Goal: Transaction & Acquisition: Purchase product/service

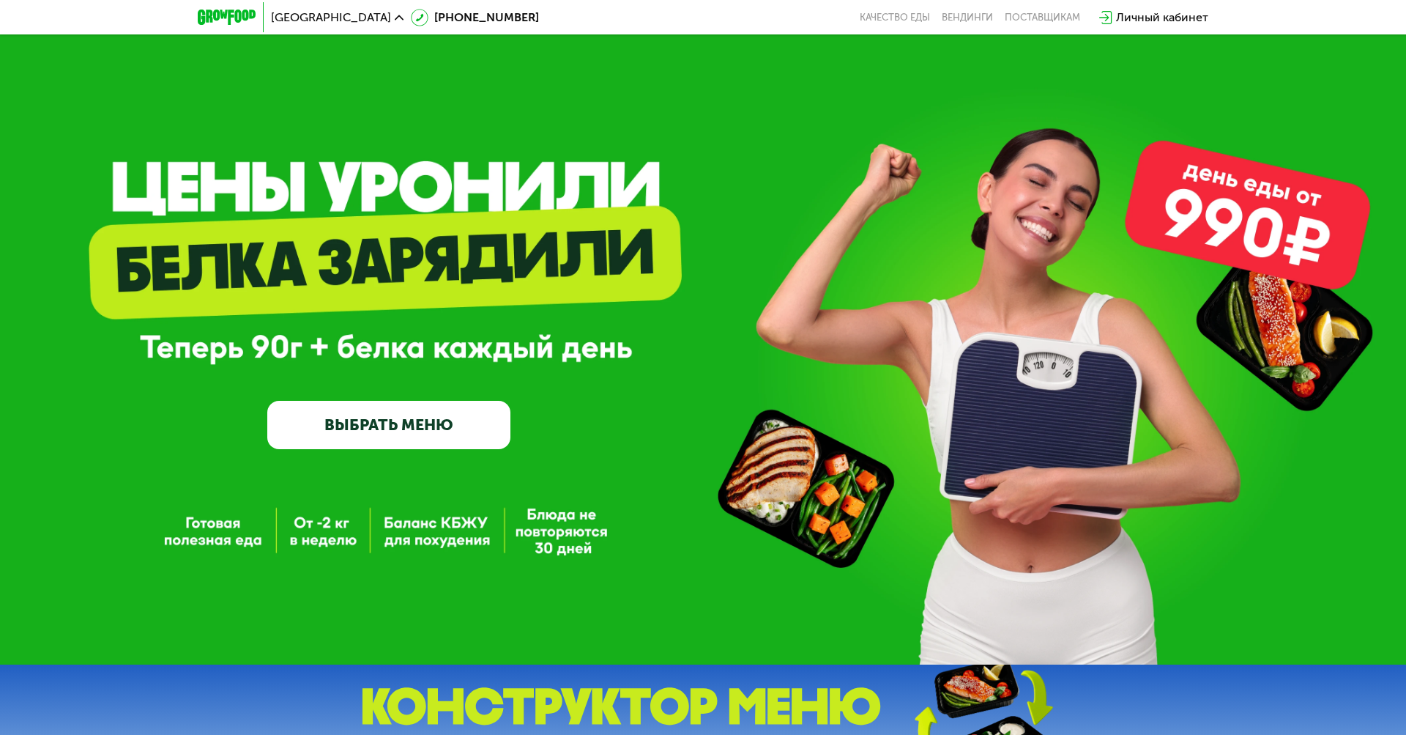
click at [309, 84] on button "Да" at bounding box center [309, 93] width 56 height 18
click at [298, 17] on span "Москва" at bounding box center [331, 18] width 120 height 12
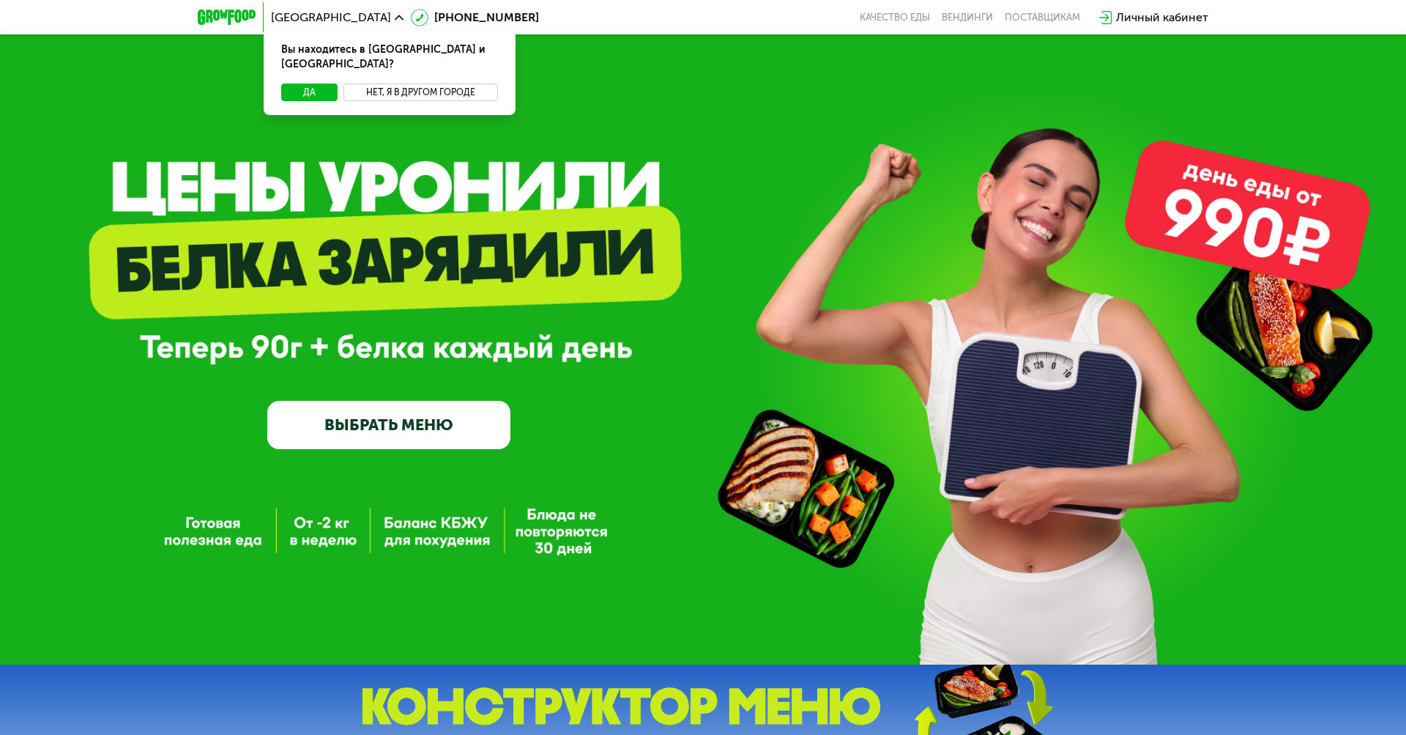
click at [420, 84] on button "Нет, я в другом городе" at bounding box center [421, 93] width 155 height 18
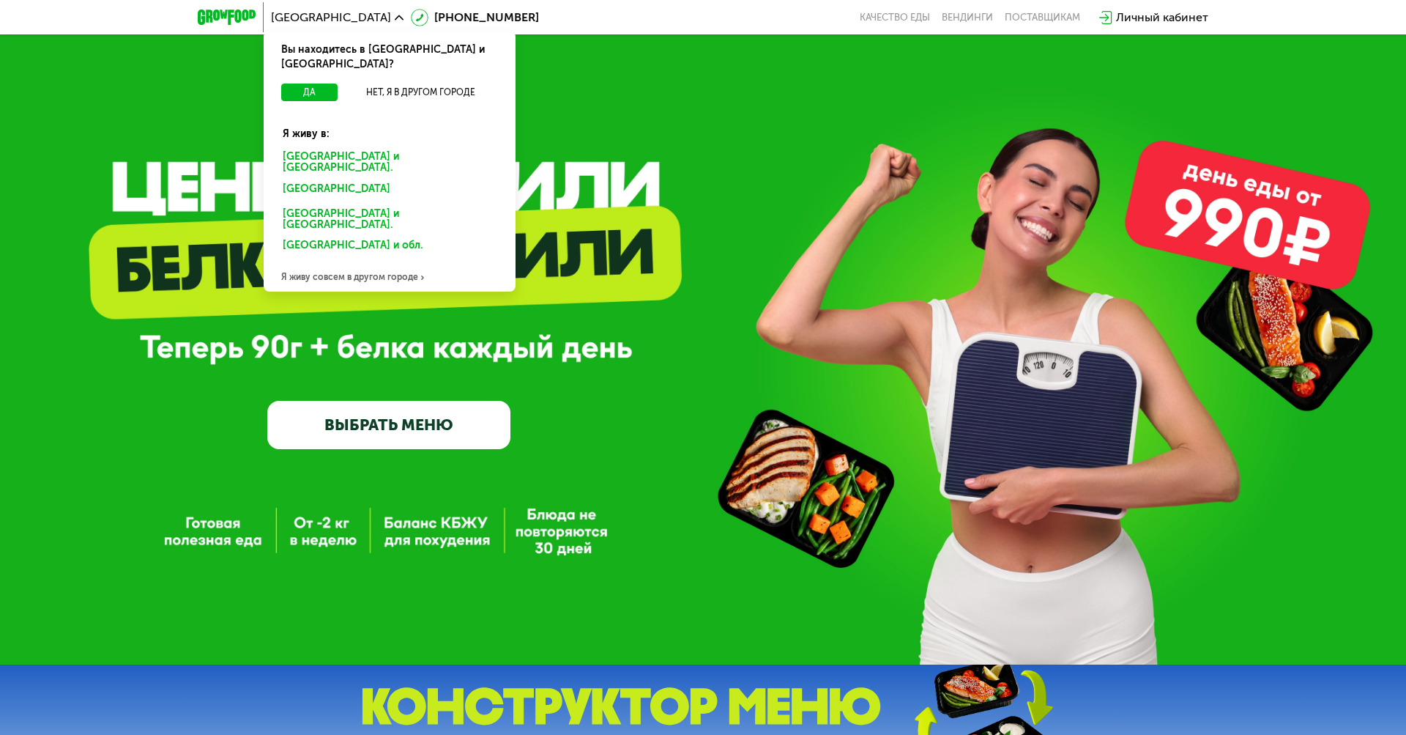
click at [390, 179] on div "Санкт-Петербурге и обл." at bounding box center [387, 190] width 229 height 23
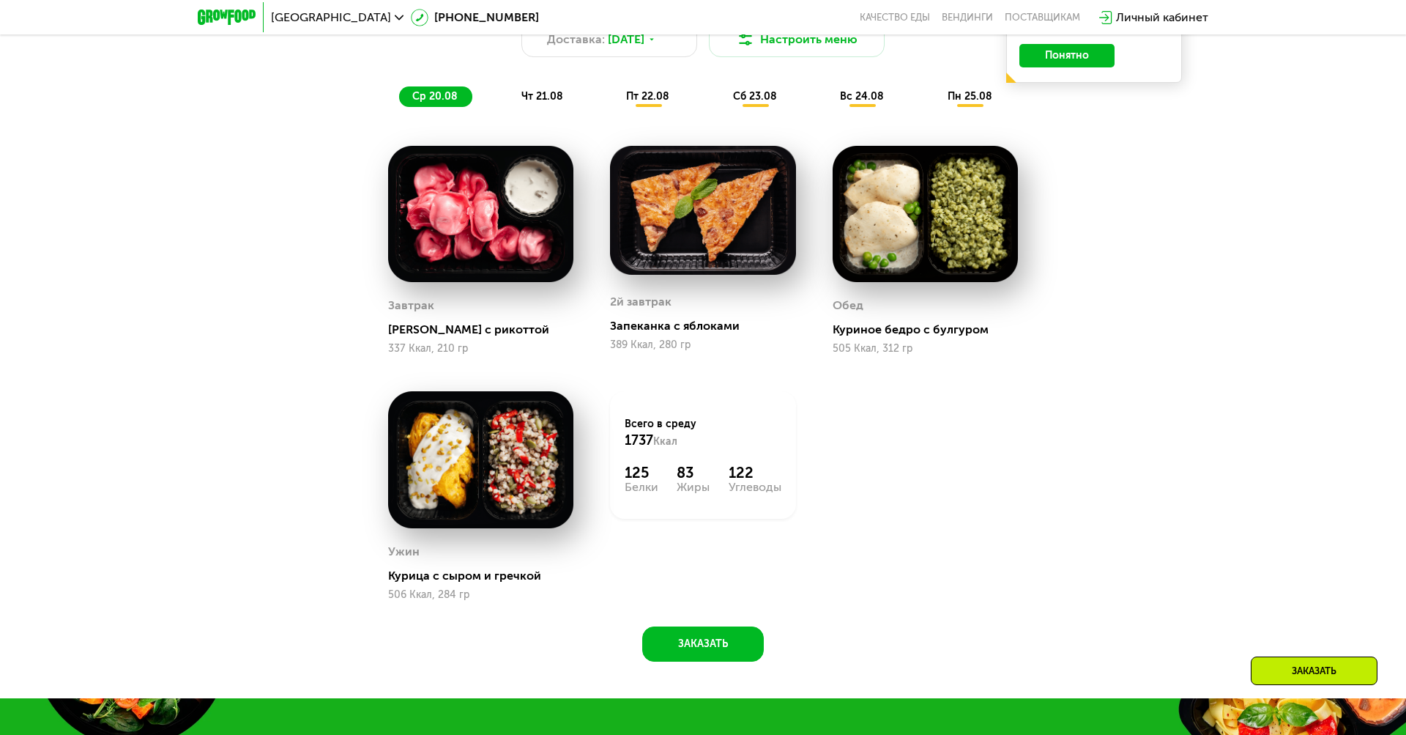
scroll to position [1025, 0]
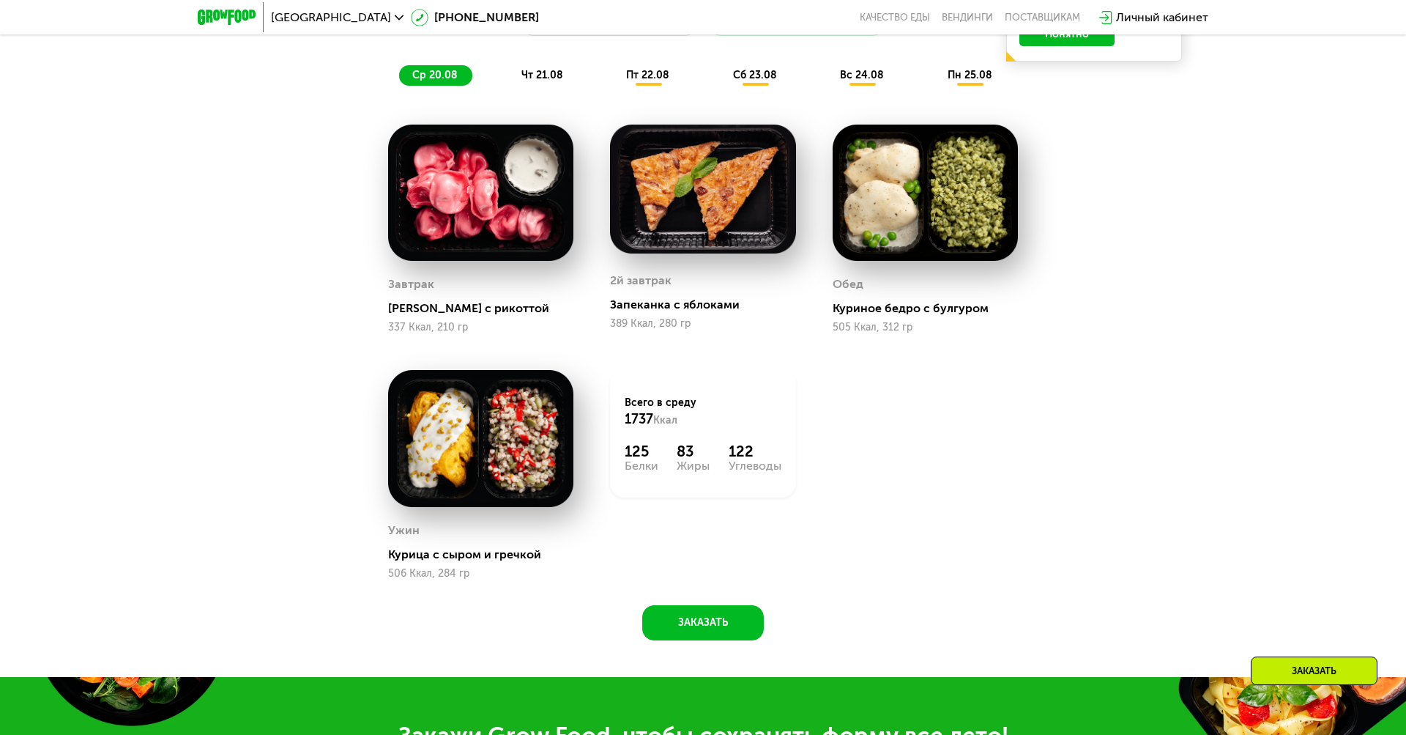
click at [434, 74] on span "ср 20.08" at bounding box center [434, 75] width 45 height 12
click at [542, 74] on span "чт 21.08" at bounding box center [543, 75] width 42 height 12
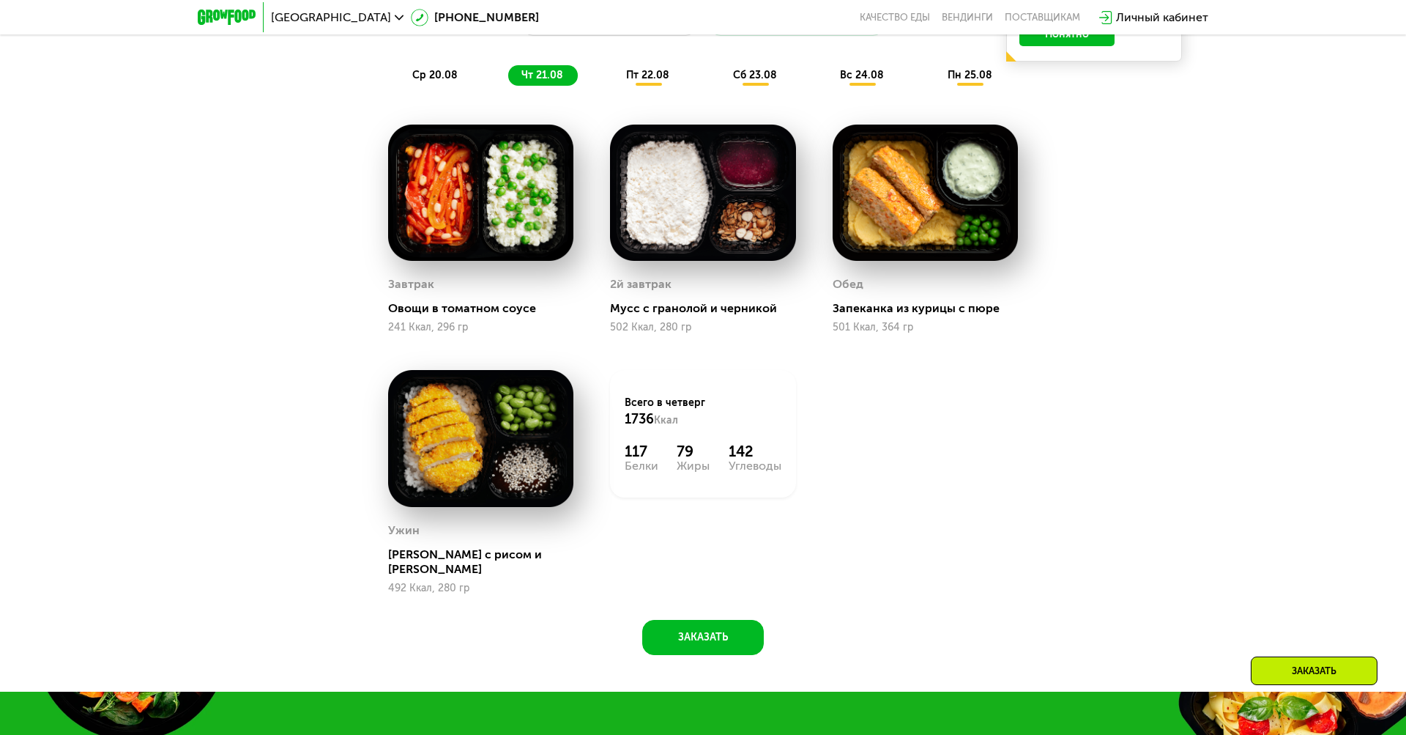
click at [648, 74] on span "пт 22.08" at bounding box center [647, 75] width 43 height 12
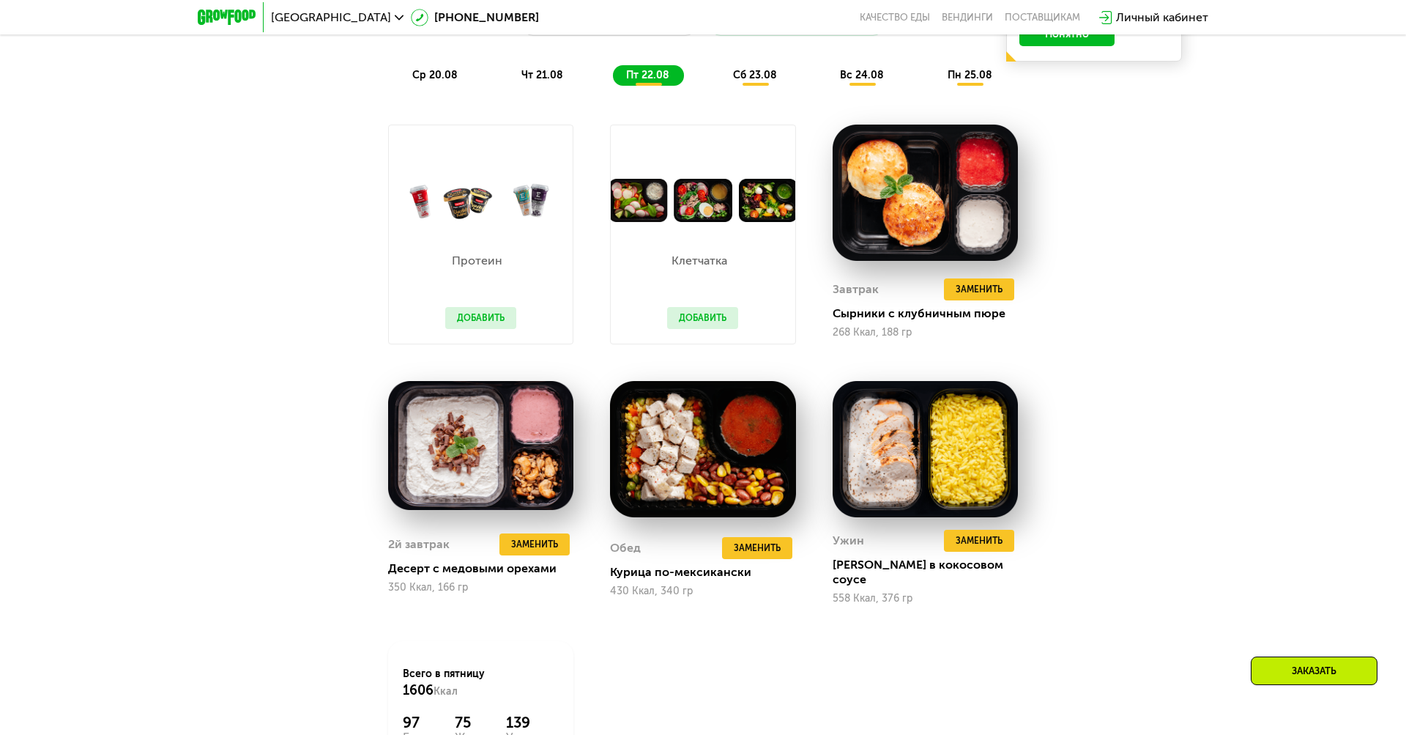
click at [756, 74] on span "сб 23.08" at bounding box center [755, 75] width 44 height 12
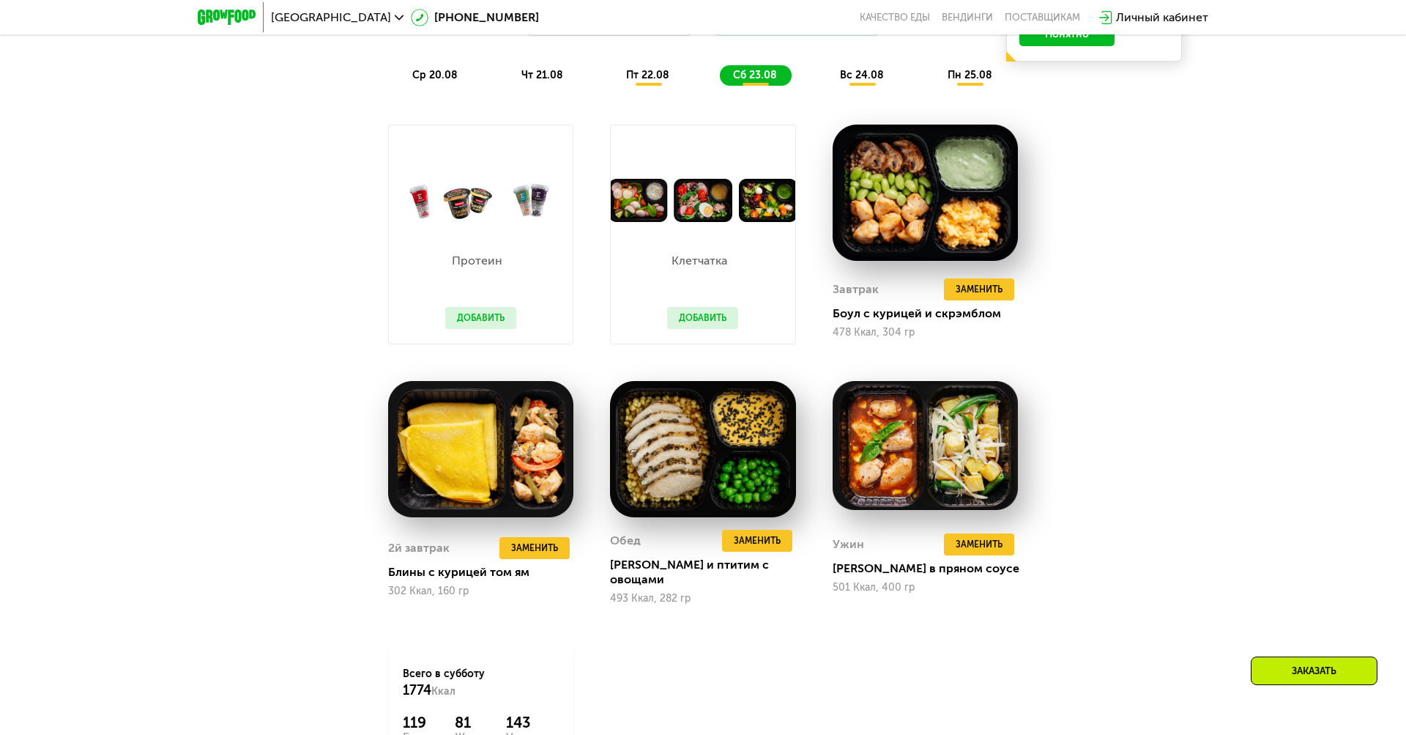
click at [864, 74] on span "вс 24.08" at bounding box center [862, 75] width 44 height 12
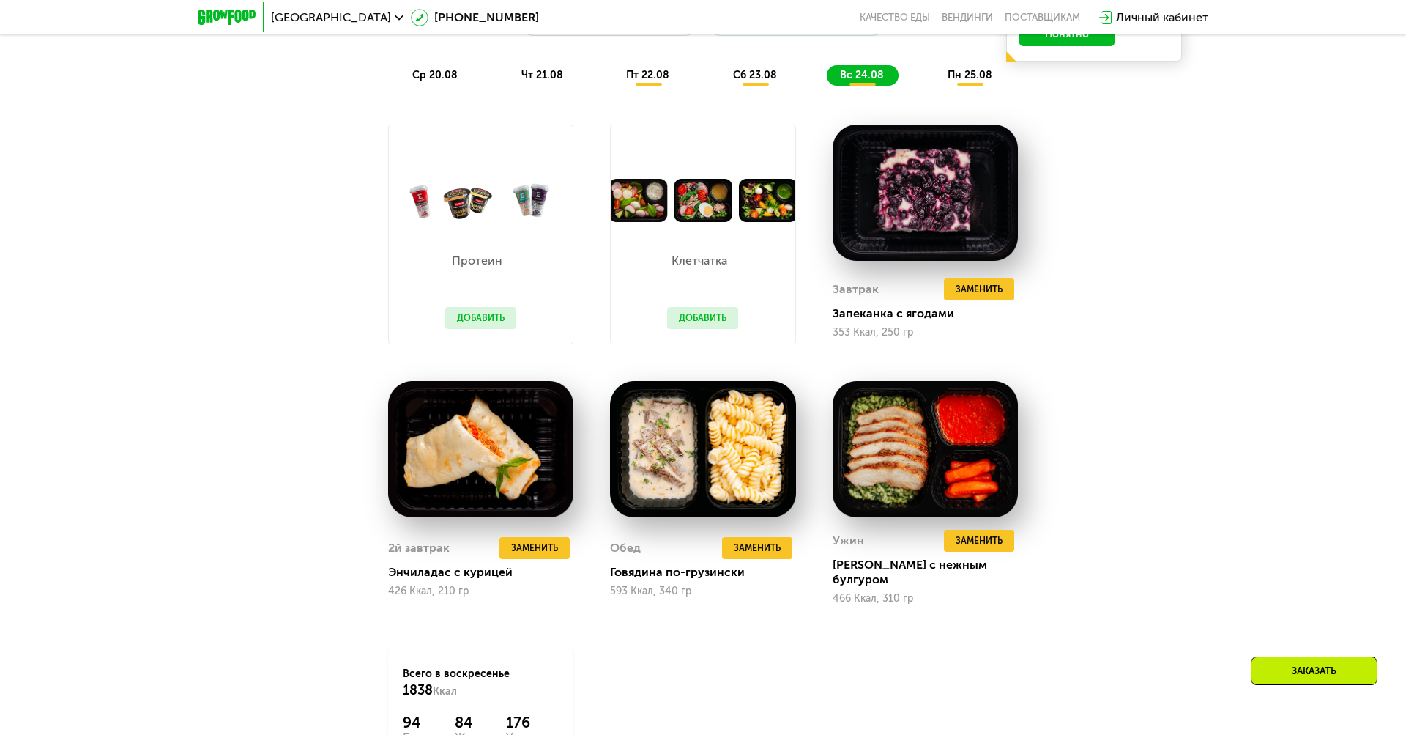
click at [971, 74] on span "пн 25.08" at bounding box center [970, 75] width 45 height 12
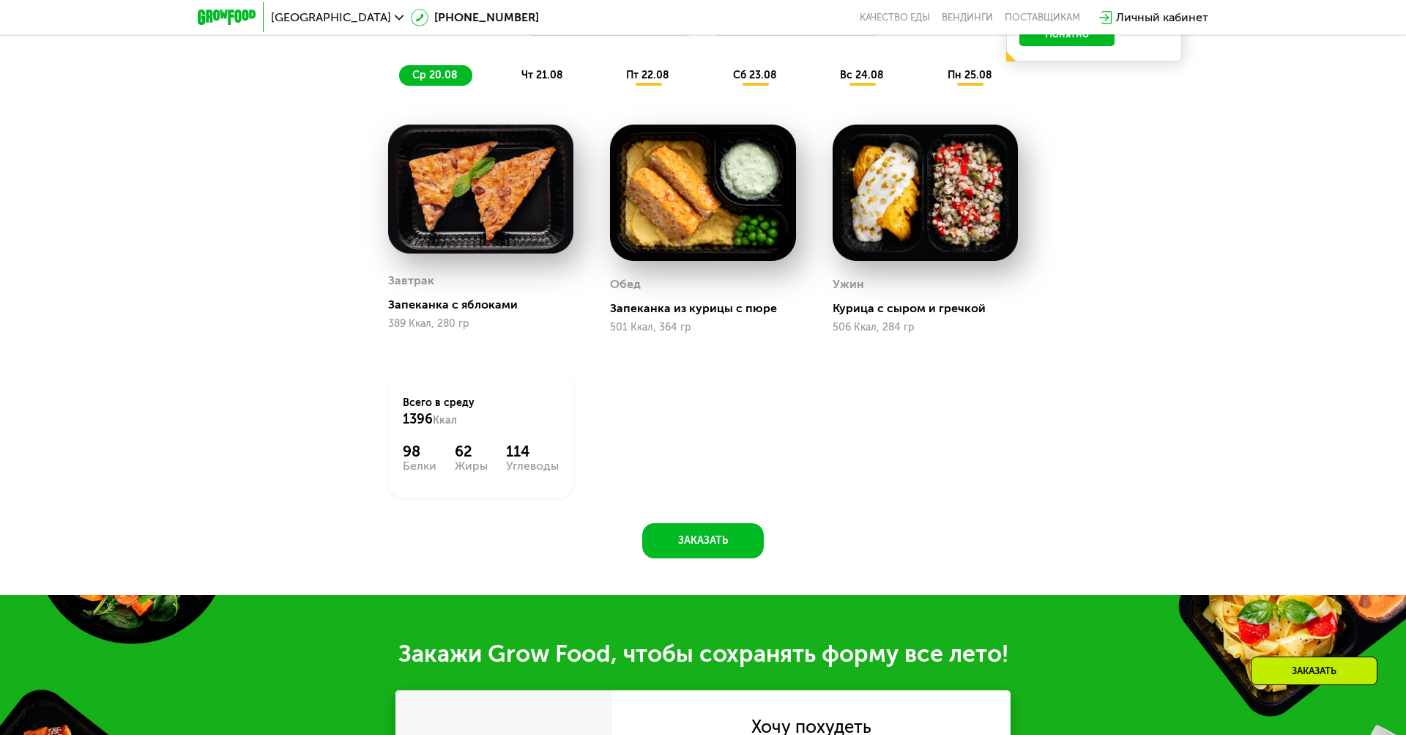
click at [434, 74] on span "ср 20.08" at bounding box center [434, 75] width 45 height 12
click at [542, 74] on span "чт 21.08" at bounding box center [543, 75] width 42 height 12
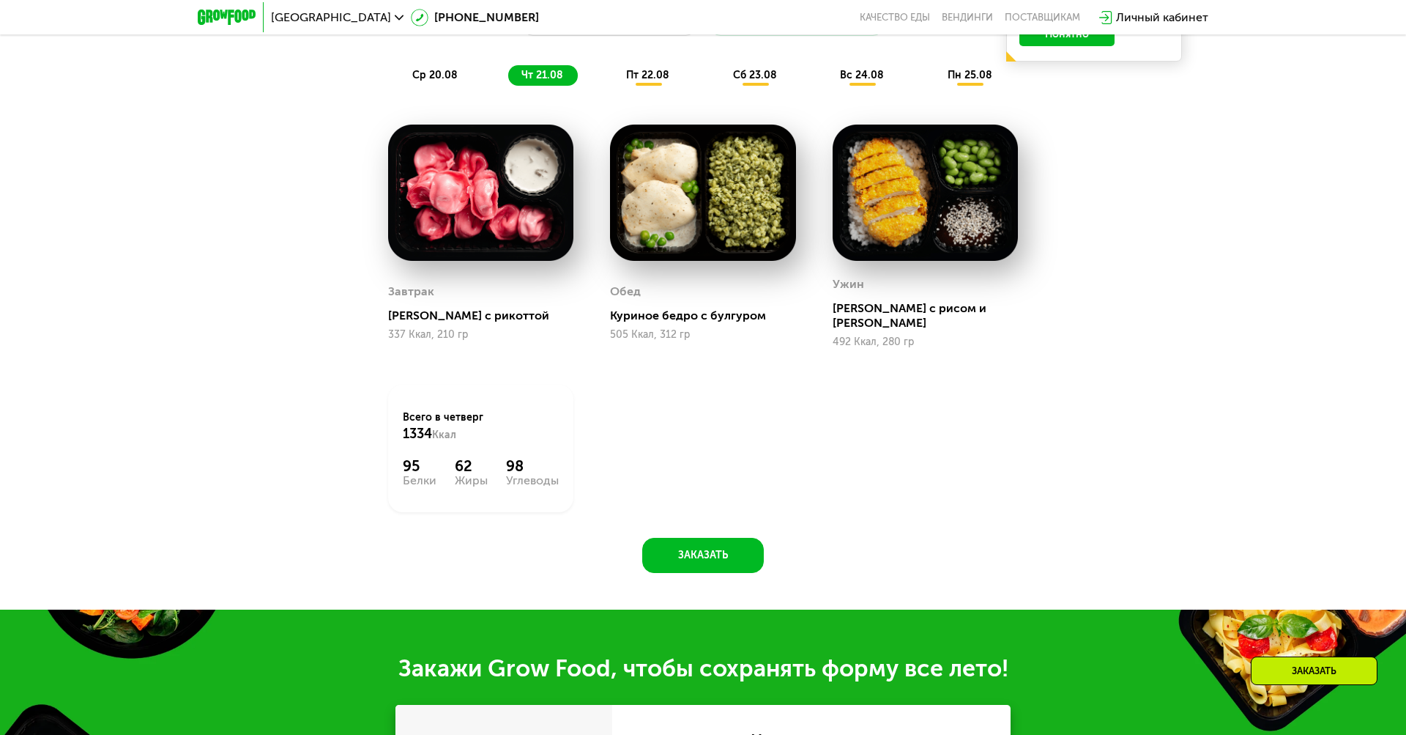
click at [648, 74] on span "пт 22.08" at bounding box center [647, 75] width 43 height 12
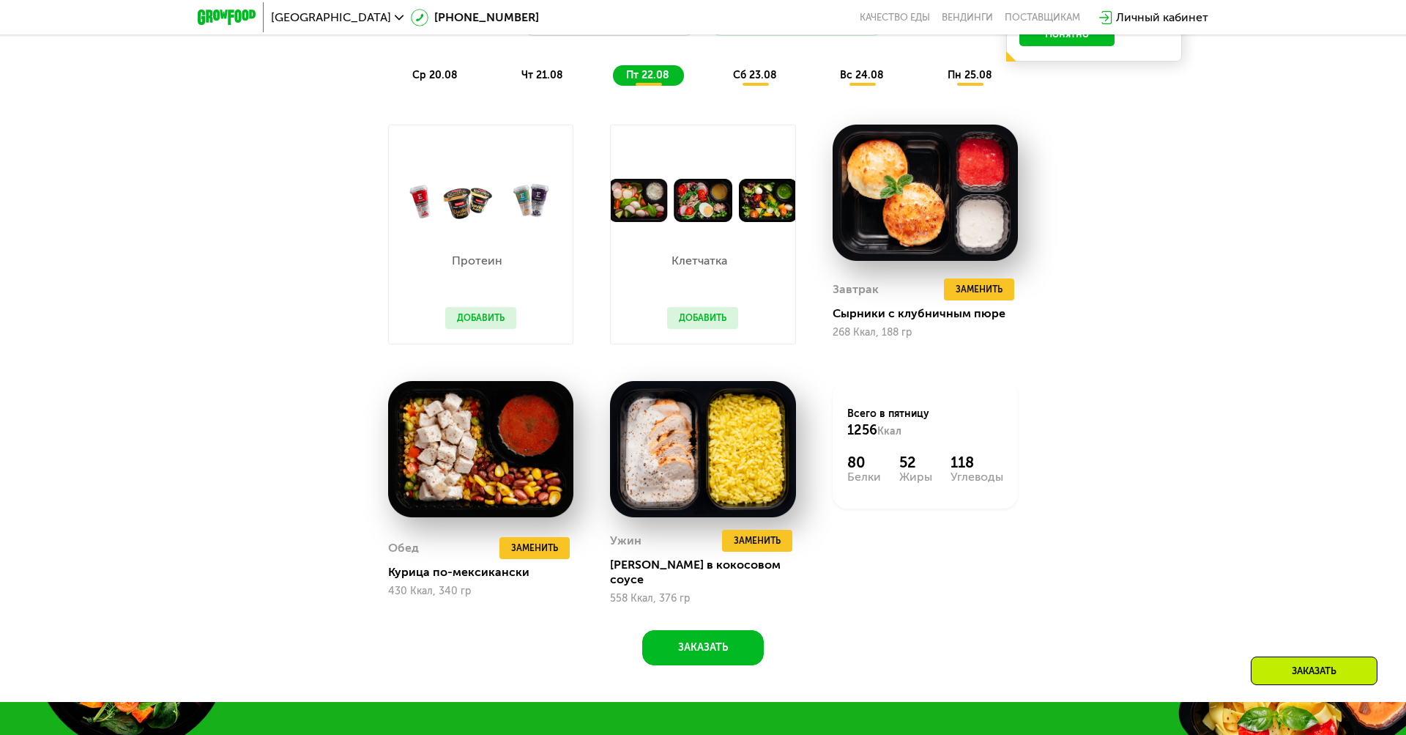
click at [756, 74] on span "сб 23.08" at bounding box center [755, 75] width 44 height 12
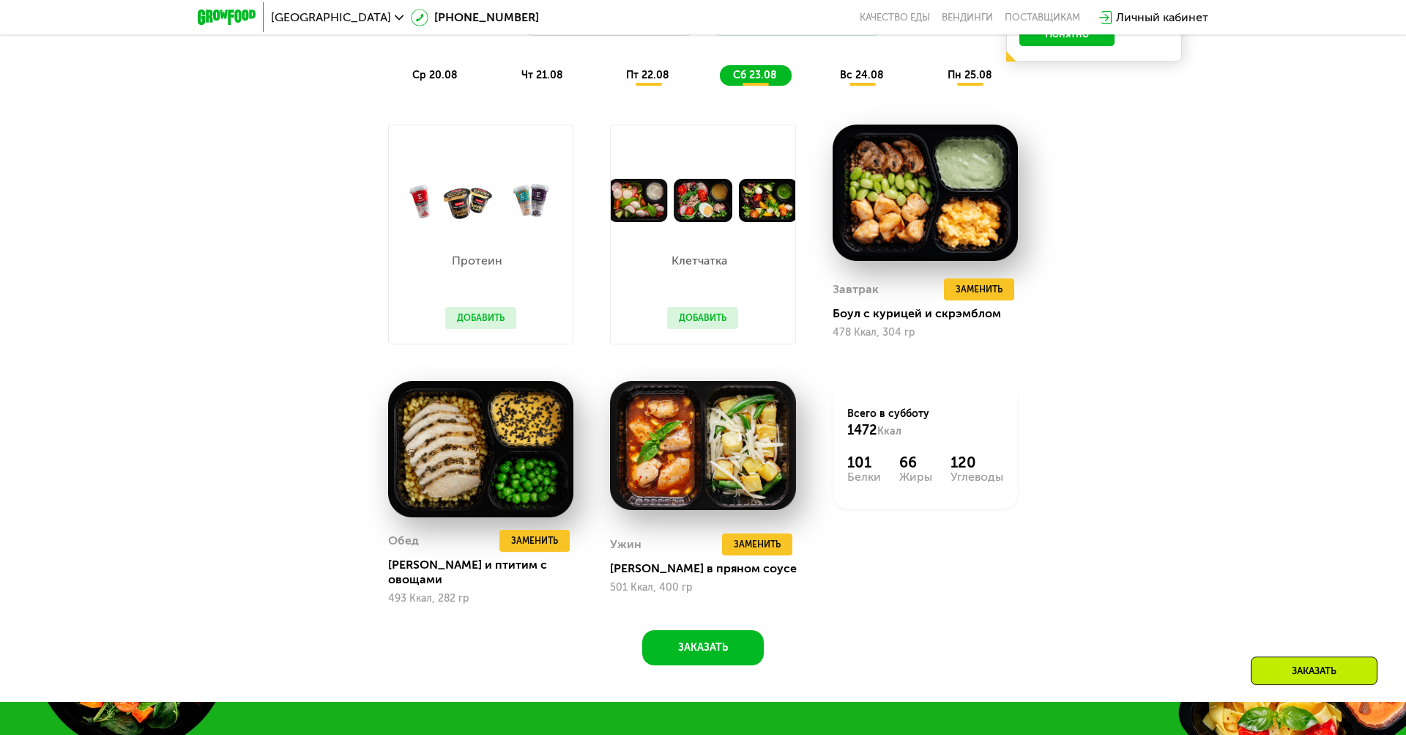
click at [864, 74] on span "вс 24.08" at bounding box center [862, 75] width 44 height 12
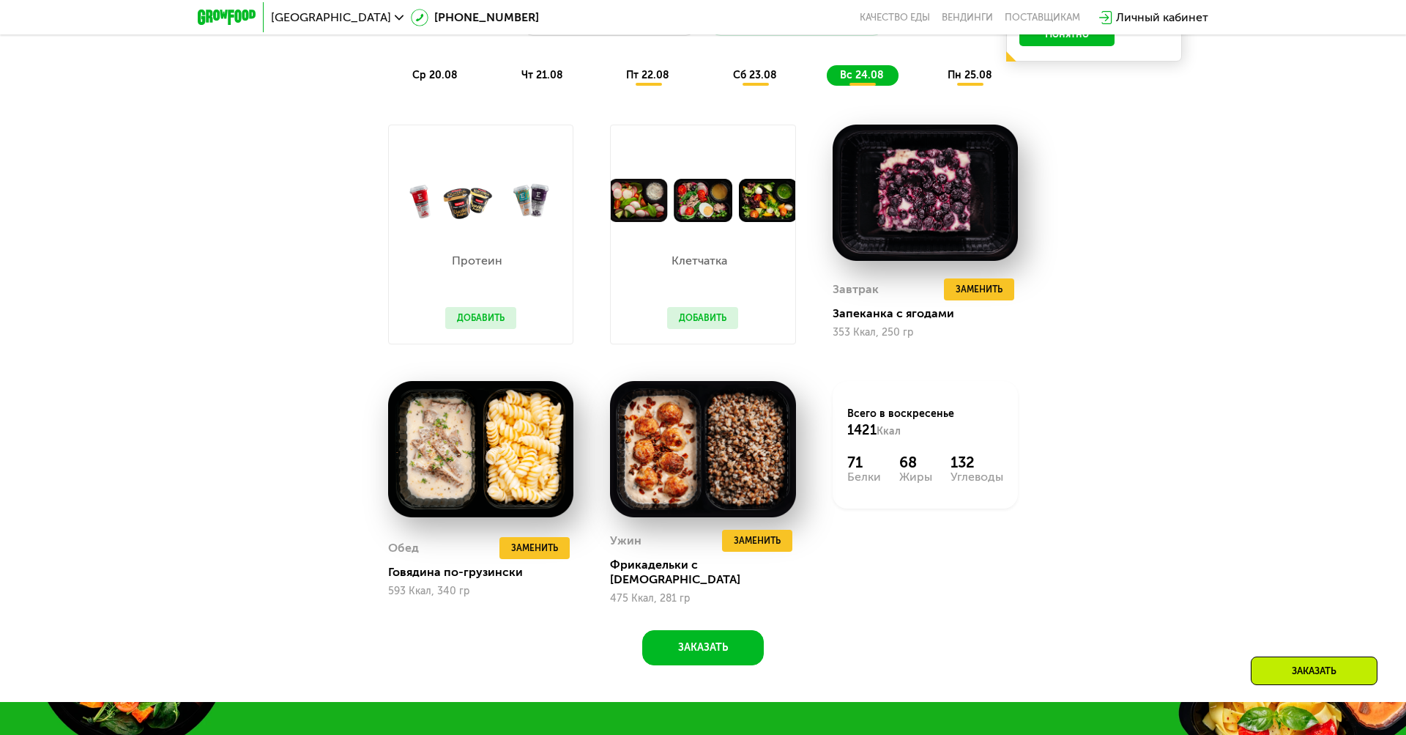
click at [971, 74] on span "пн 25.08" at bounding box center [970, 75] width 45 height 12
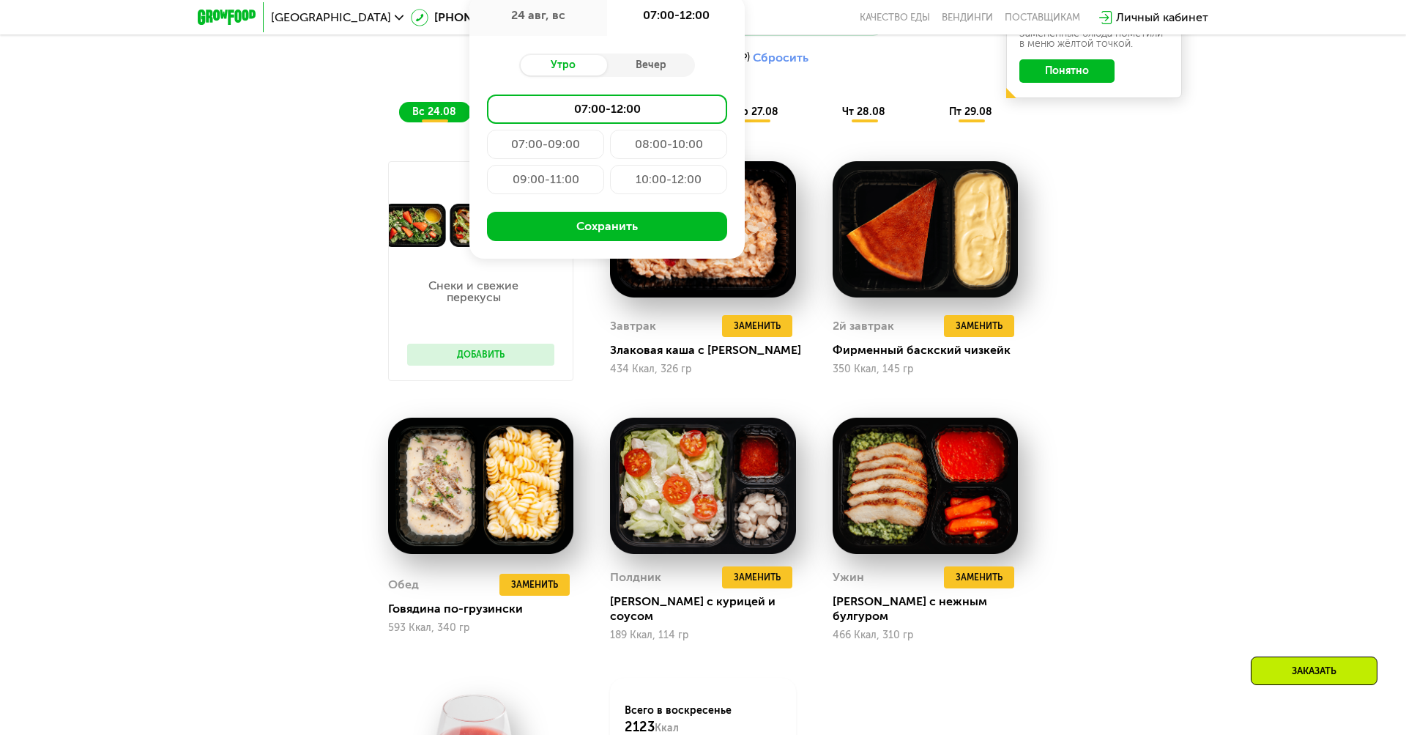
scroll to position [1932, 0]
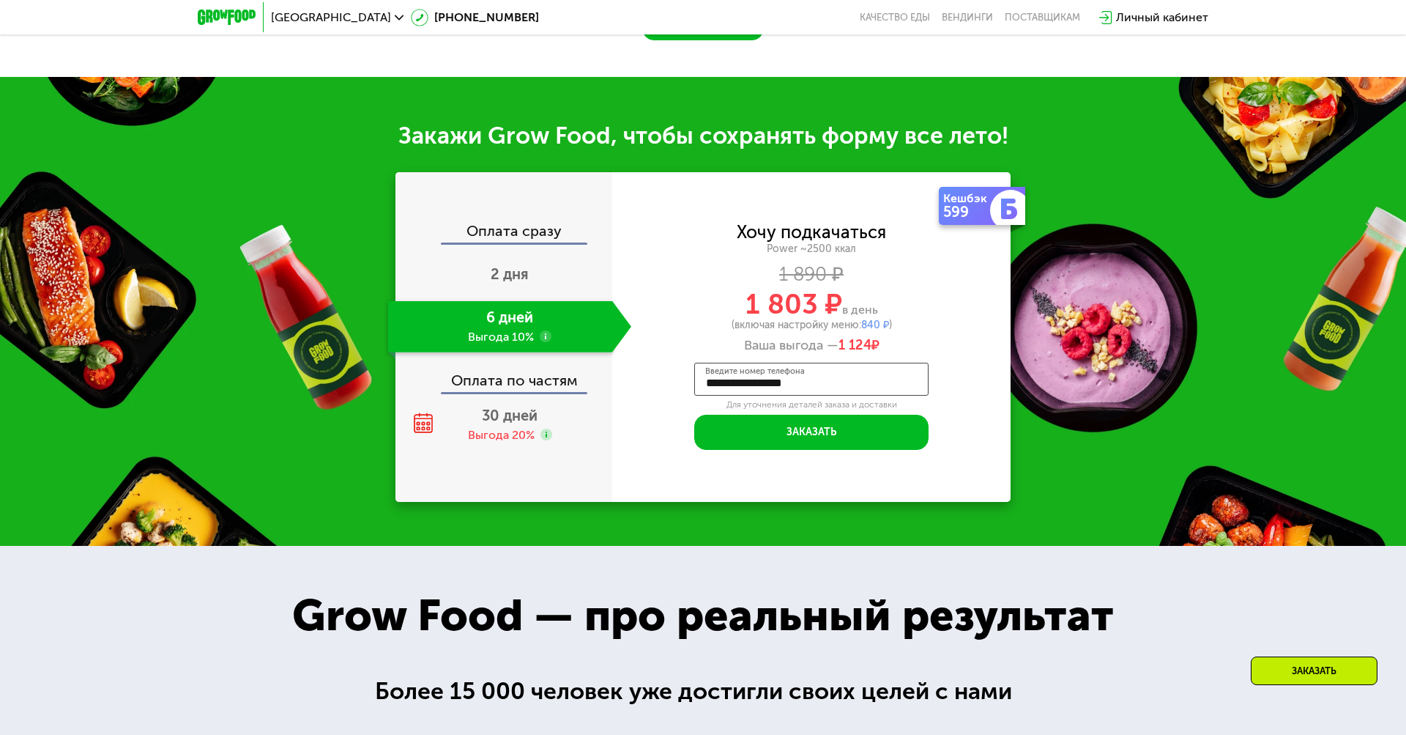
type input "**********"
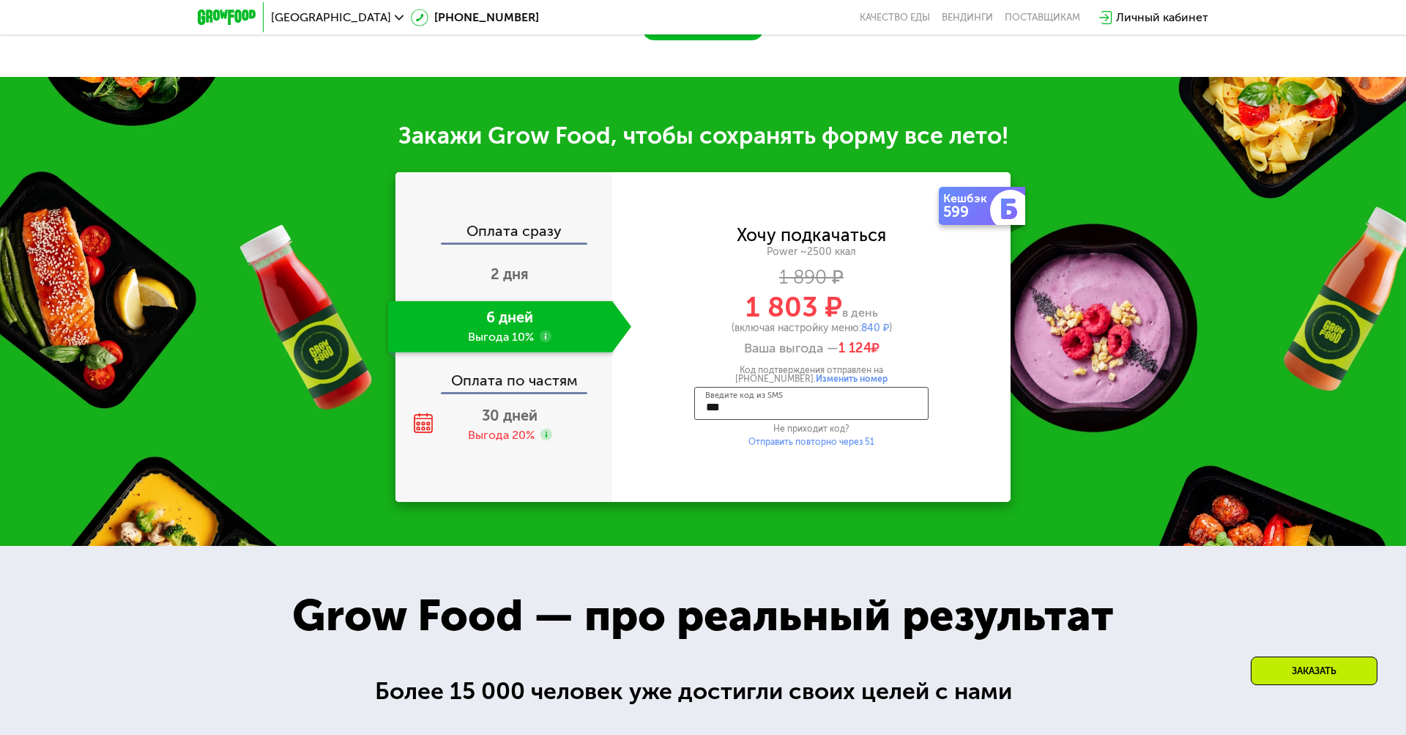
type input "****"
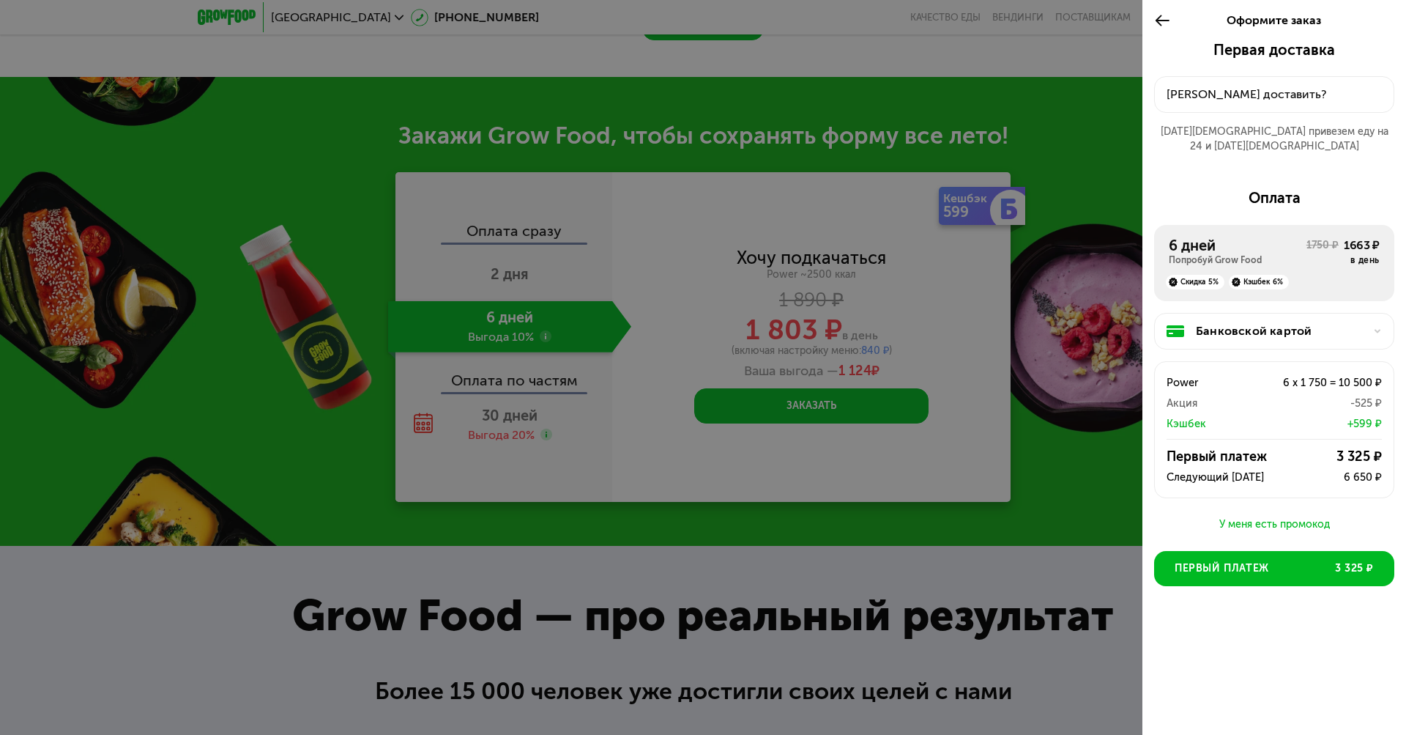
click at [1275, 94] on div "[PERSON_NAME] доставить?" at bounding box center [1274, 95] width 215 height 18
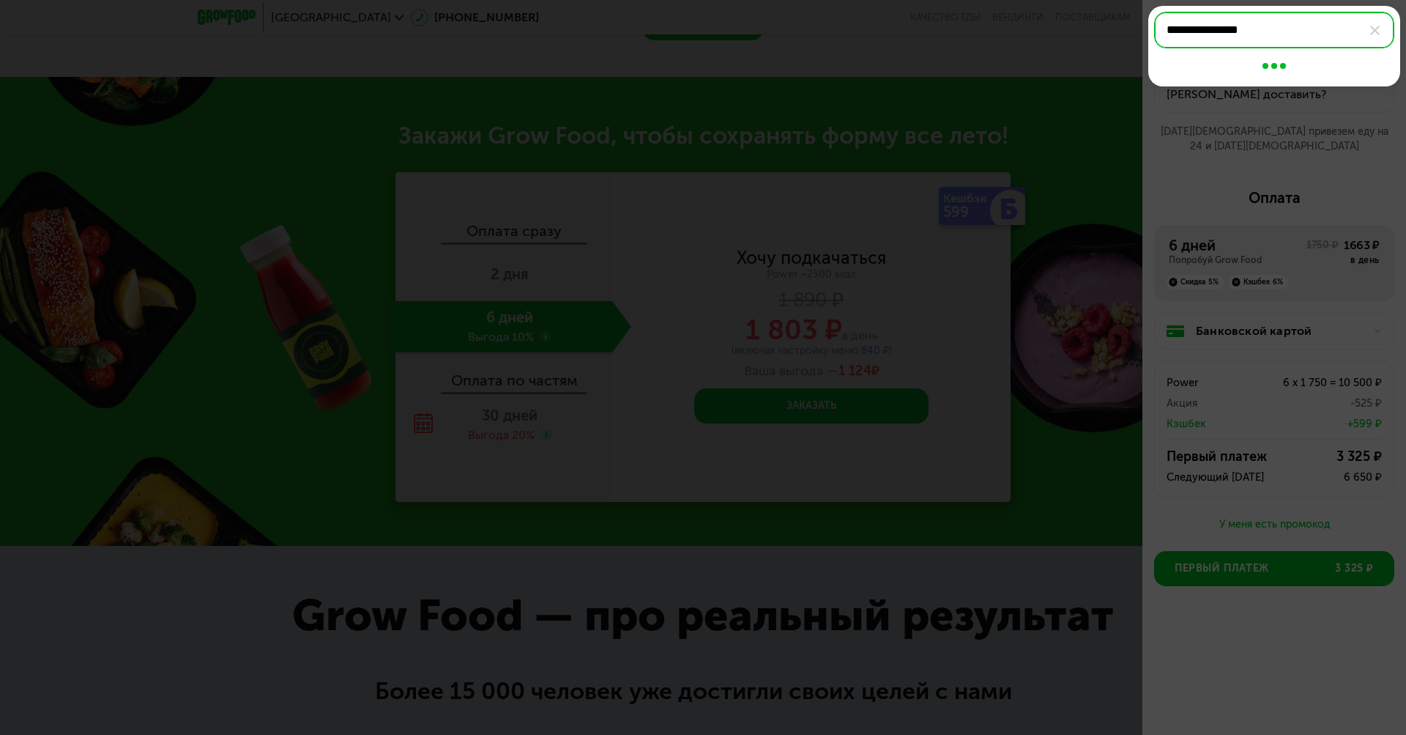
type input "**********"
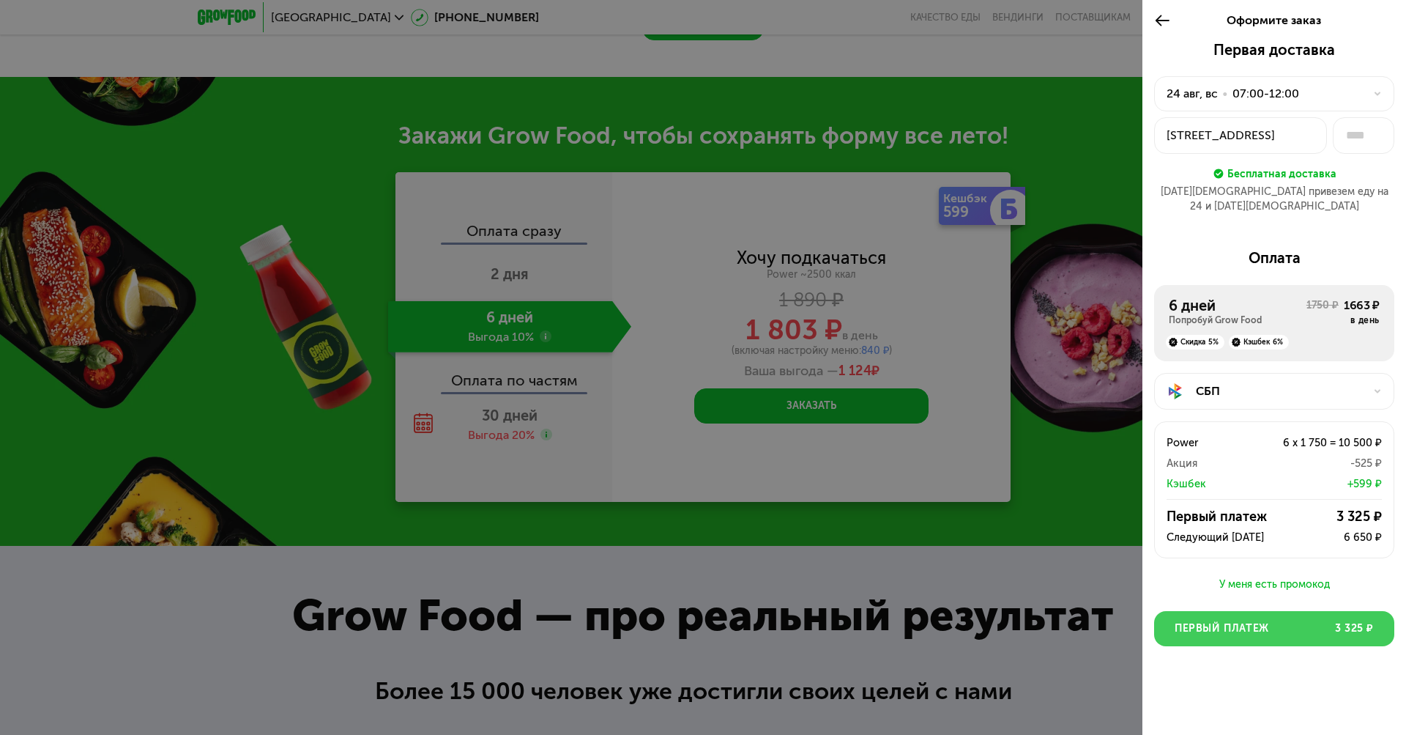
click at [1275, 614] on button "Первый платеж 3 325 ₽" at bounding box center [1274, 628] width 240 height 35
